Goal: Task Accomplishment & Management: Manage account settings

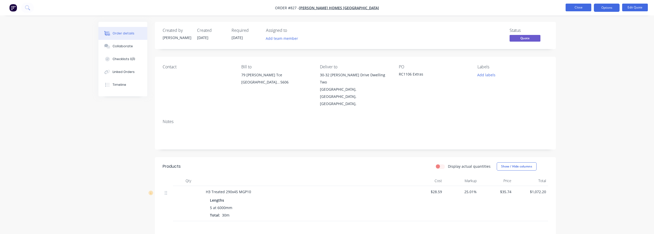
click at [574, 11] on button "Close" at bounding box center [578, 8] width 26 height 8
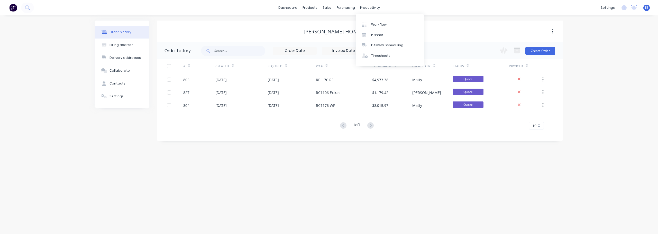
drag, startPoint x: 370, startPoint y: 8, endPoint x: 370, endPoint y: 18, distance: 10.0
click at [370, 8] on div "productivity" at bounding box center [369, 8] width 25 height 8
drag, startPoint x: 372, startPoint y: 24, endPoint x: 369, endPoint y: 22, distance: 3.7
click at [372, 24] on div "Workflow" at bounding box center [378, 24] width 15 height 5
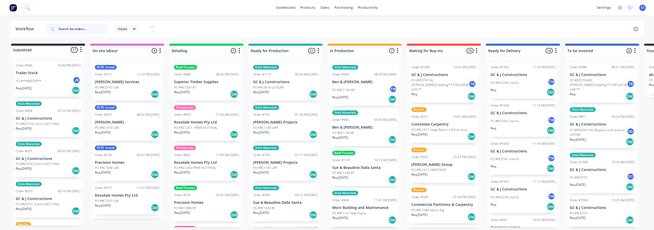
click at [77, 27] on input "text" at bounding box center [84, 29] width 51 height 10
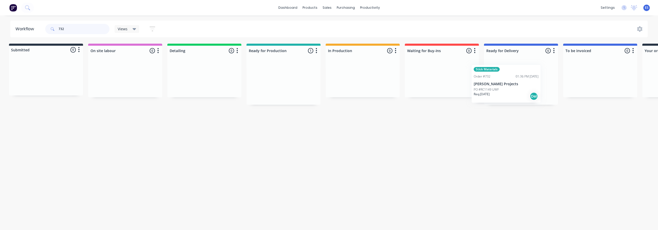
scroll to position [0, 5]
drag, startPoint x: 280, startPoint y: 85, endPoint x: 503, endPoint y: 85, distance: 222.4
click at [503, 86] on div "Submitted 0 Status colour #273444 hex #273444 Save Cancel Summaries Total order…" at bounding box center [457, 74] width 931 height 61
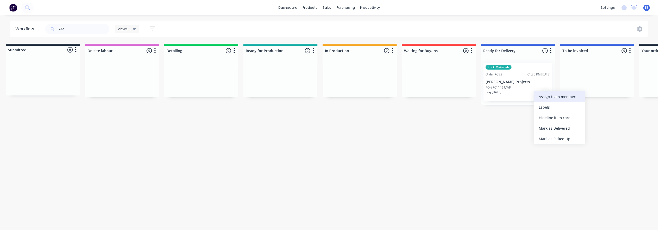
click at [551, 97] on div "Assign team members" at bounding box center [559, 96] width 52 height 11
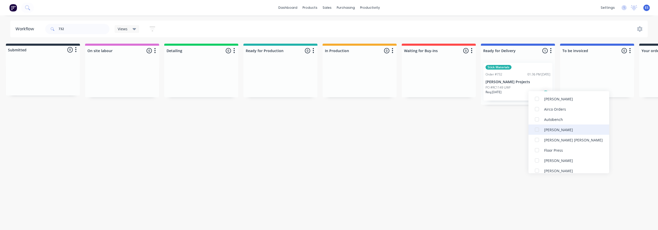
click at [559, 128] on div "[PERSON_NAME]" at bounding box center [558, 129] width 29 height 5
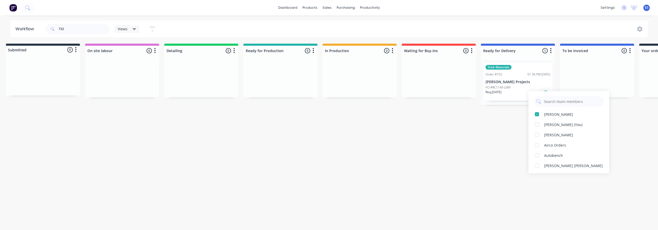
click at [490, 164] on div "Workflow 732 Views Save new view None (Default) edit Show/Hide statuses Show li…" at bounding box center [324, 120] width 658 height 199
click at [72, 29] on input "732" at bounding box center [84, 29] width 51 height 10
type input "7"
